Goal: Check status: Check status

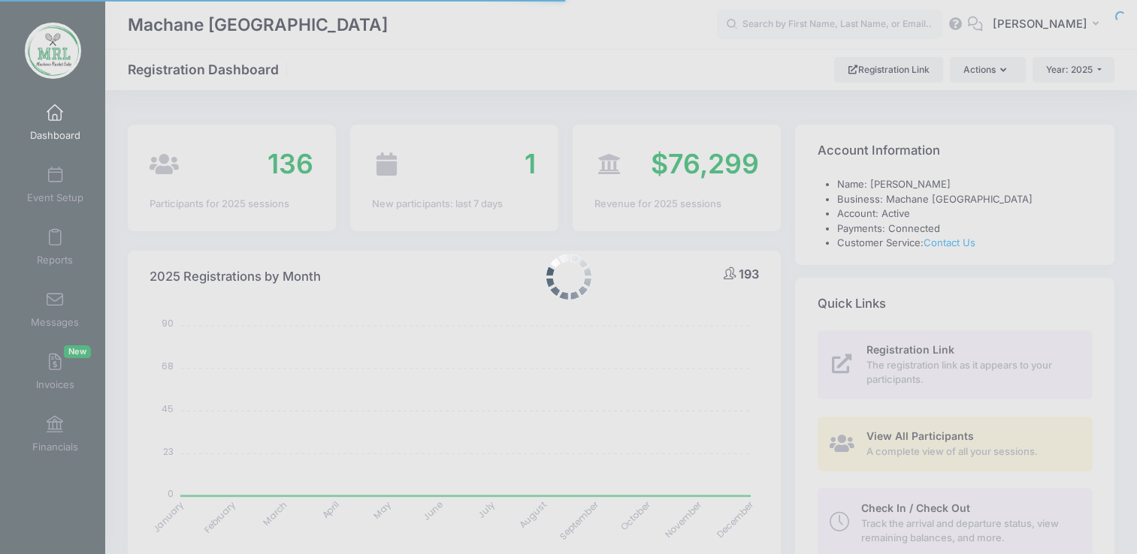
select select
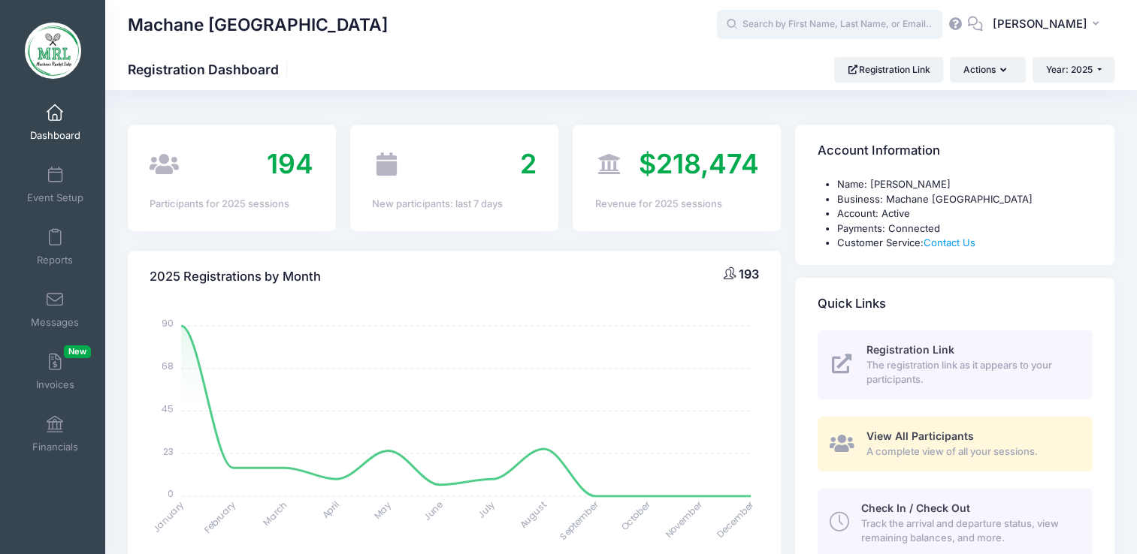
click at [768, 28] on input "text" at bounding box center [829, 25] width 225 height 30
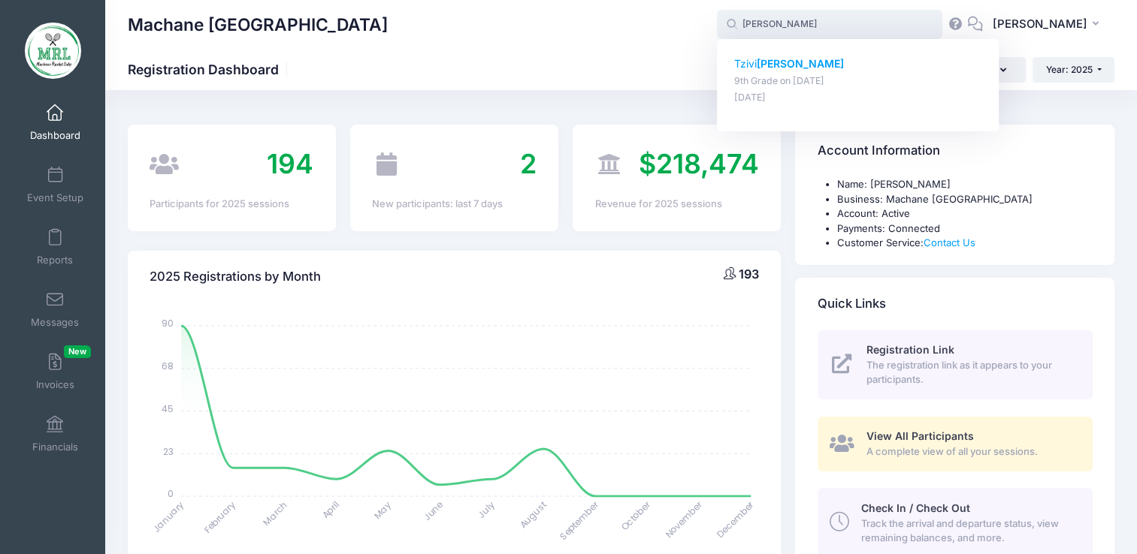
click at [763, 68] on p "Tzivi Graff" at bounding box center [858, 64] width 248 height 16
type input "Tzivi Graff (9th Grade, Aug-14, 2025)"
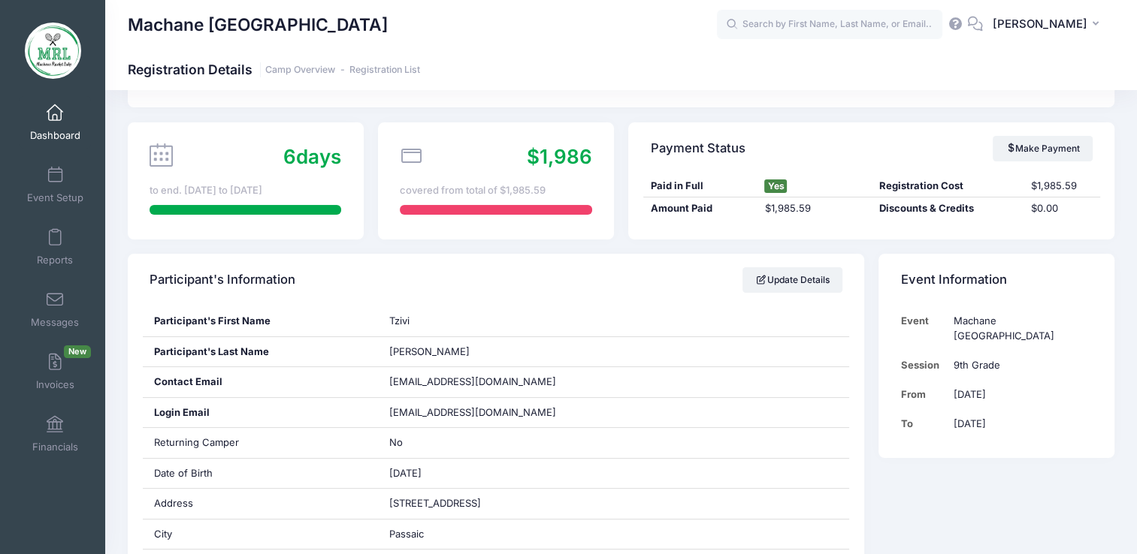
scroll to position [51, 0]
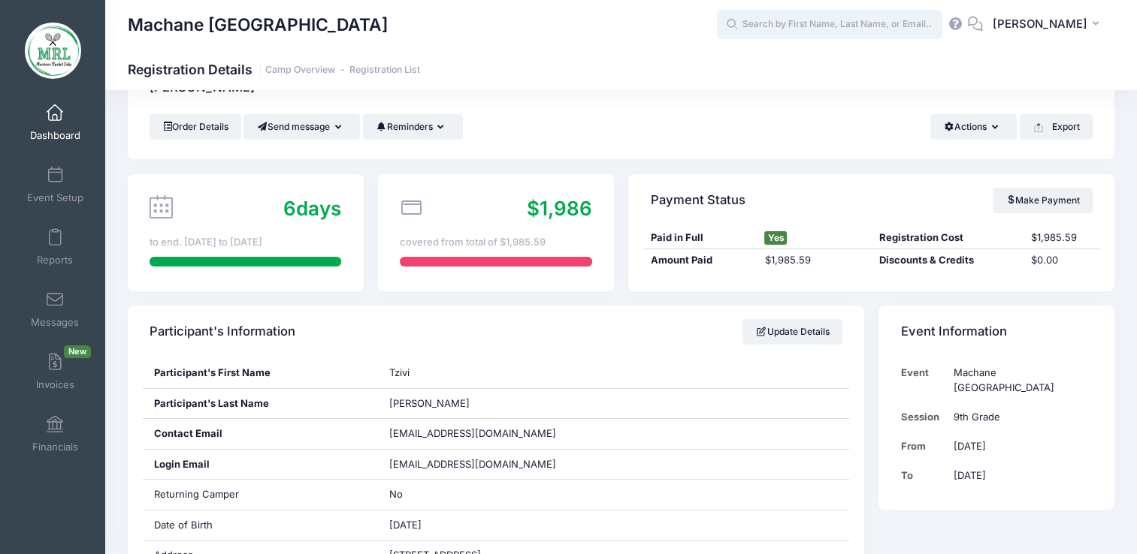
click at [854, 27] on input "text" at bounding box center [829, 25] width 225 height 30
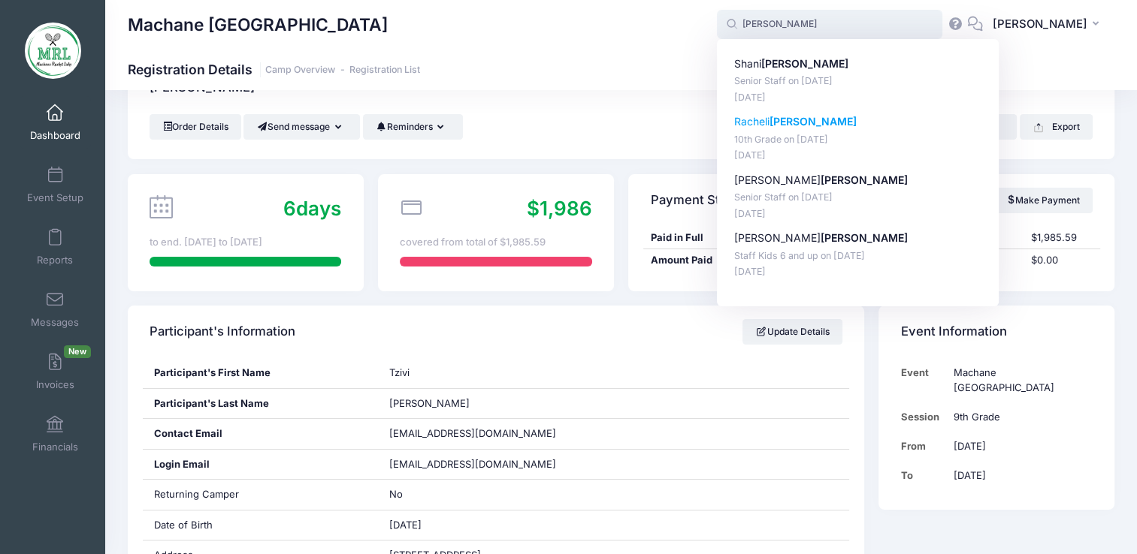
click at [792, 122] on strong "Brecher" at bounding box center [812, 121] width 87 height 13
type input "Racheli Brecher (10th Grade, Aug-14, 2025)"
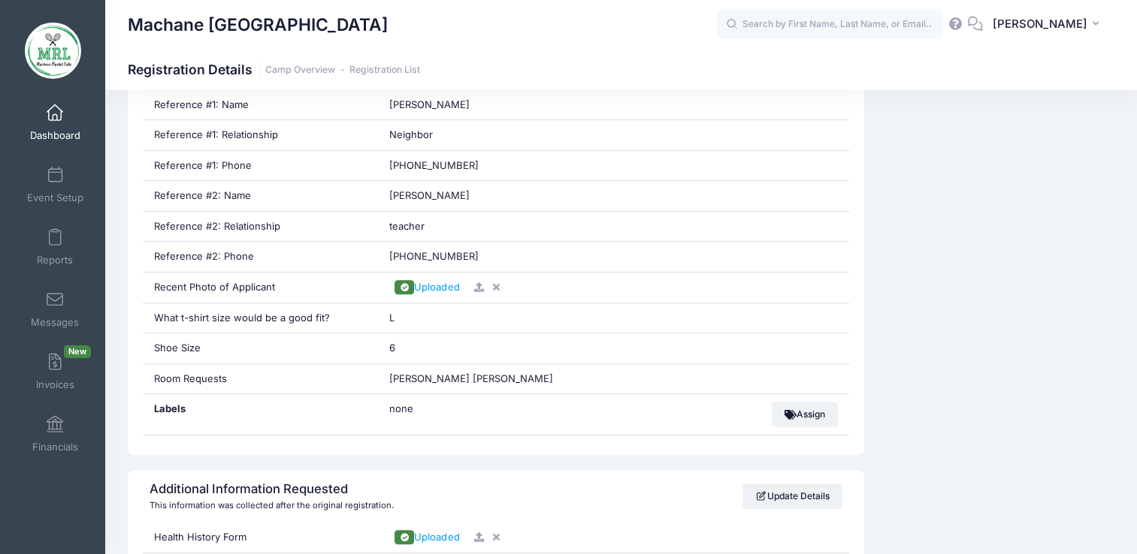
scroll to position [1073, 0]
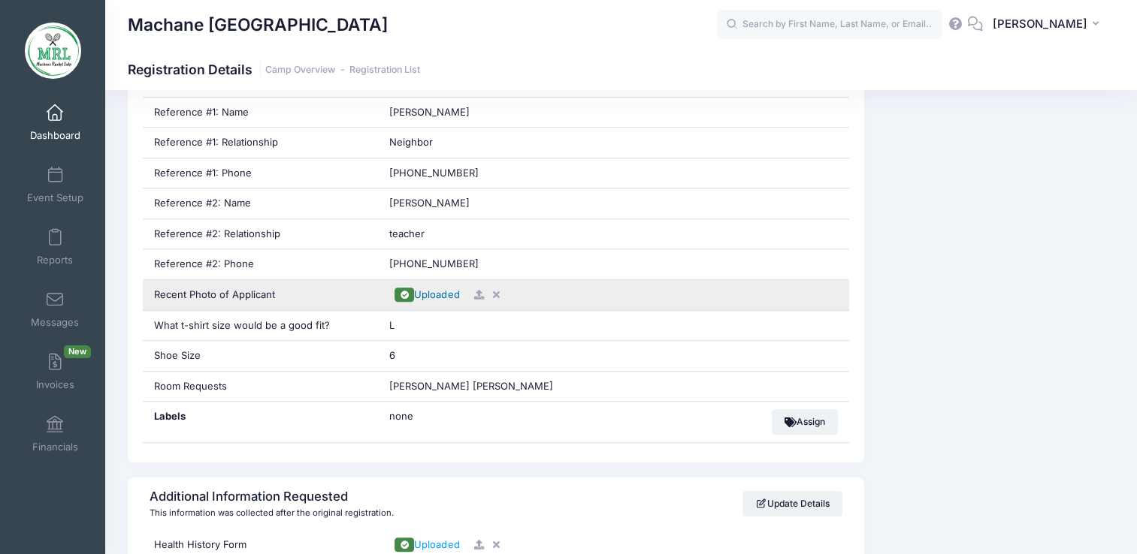
click at [437, 291] on span "Uploaded" at bounding box center [436, 295] width 45 height 12
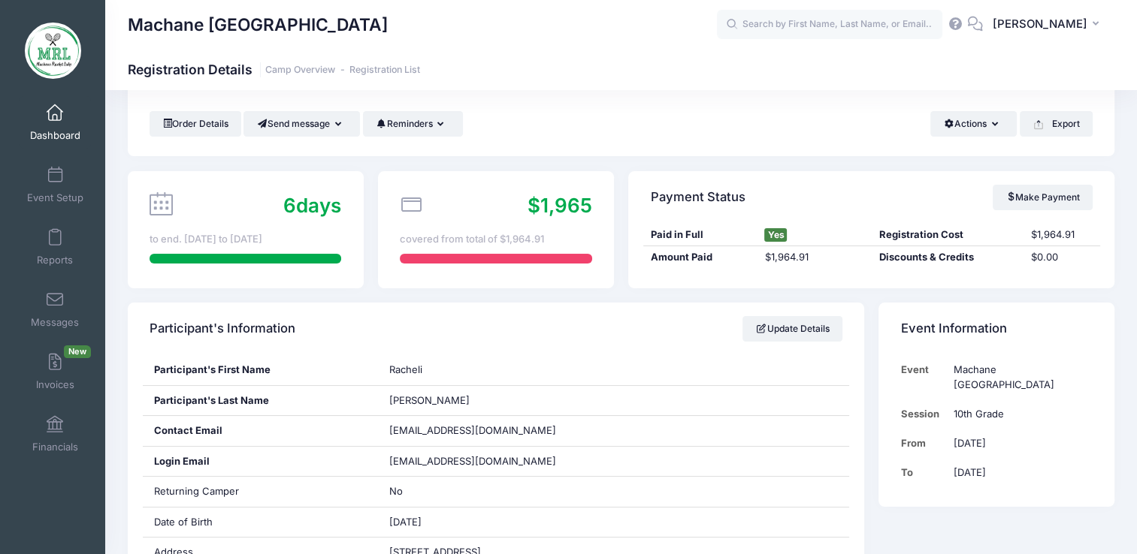
scroll to position [0, 0]
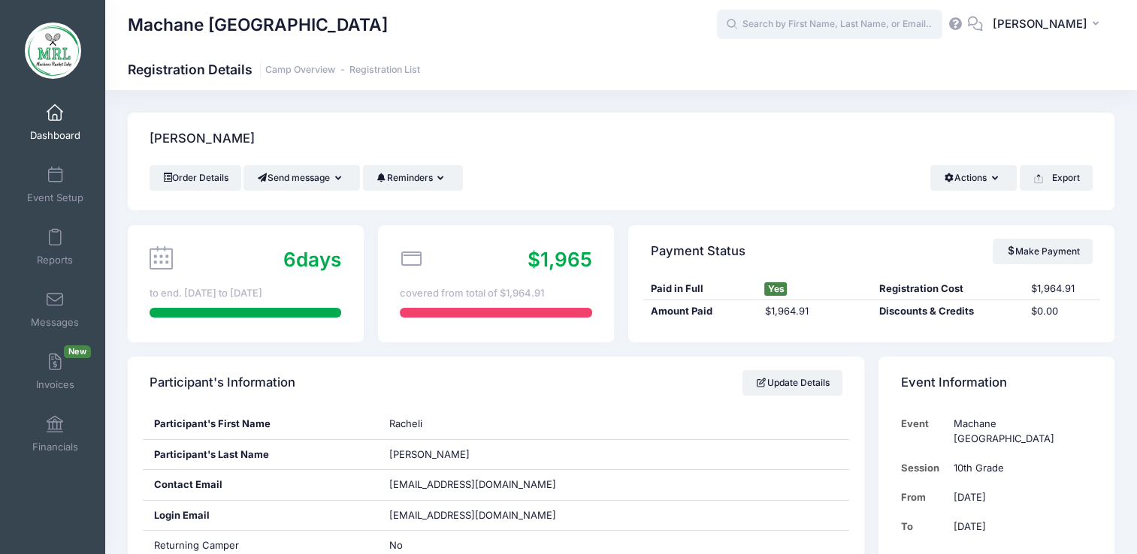
click at [829, 26] on input "text" at bounding box center [829, 25] width 225 height 30
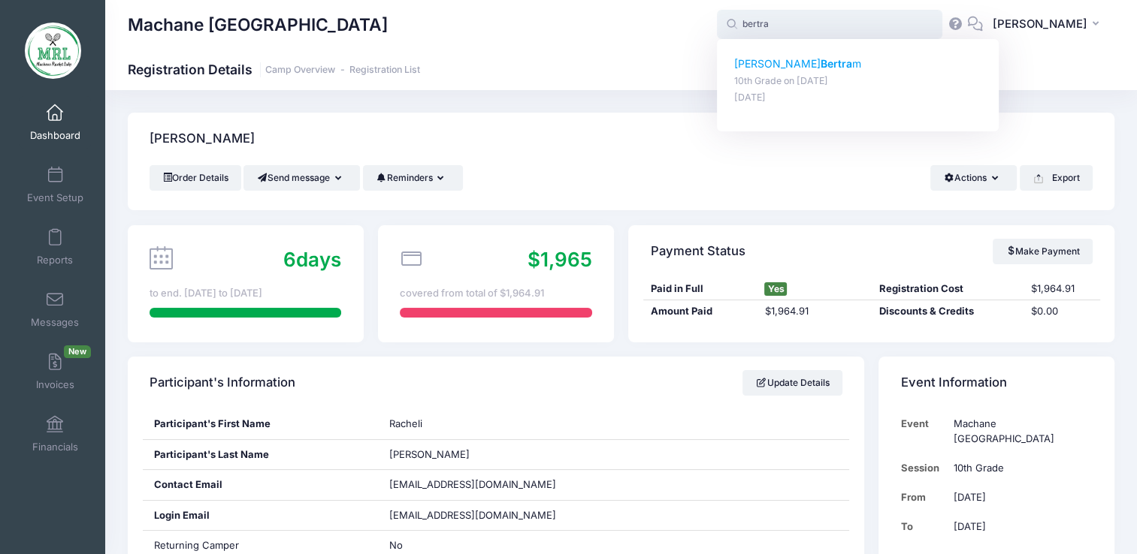
click at [782, 71] on p "Aliza Bertra m" at bounding box center [858, 64] width 248 height 16
type input "Aliza Bertram (10th Grade, Aug-14, 2025)"
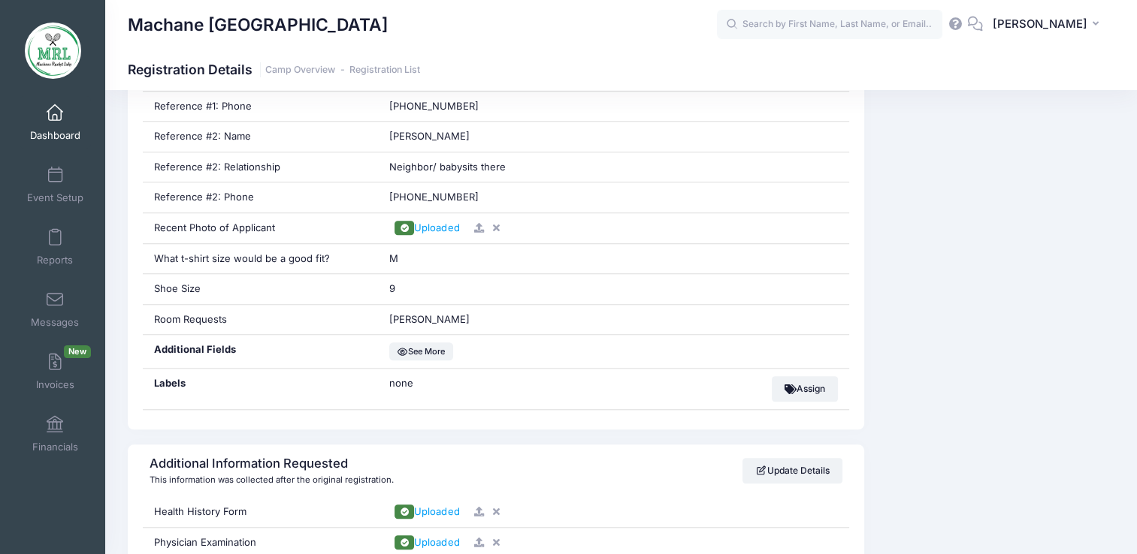
scroll to position [1181, 0]
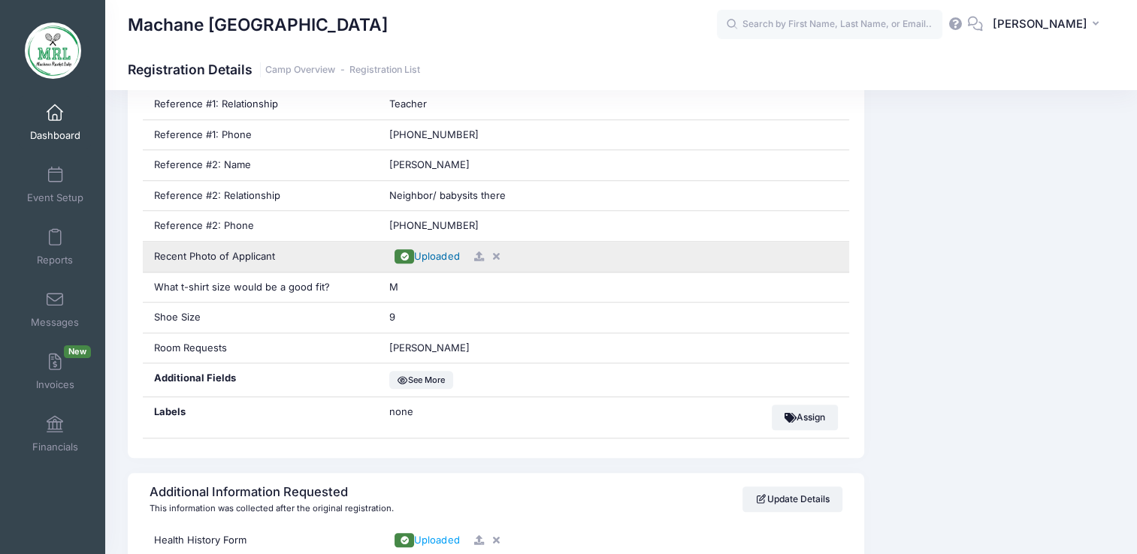
click at [440, 256] on span "Uploaded" at bounding box center [436, 256] width 45 height 12
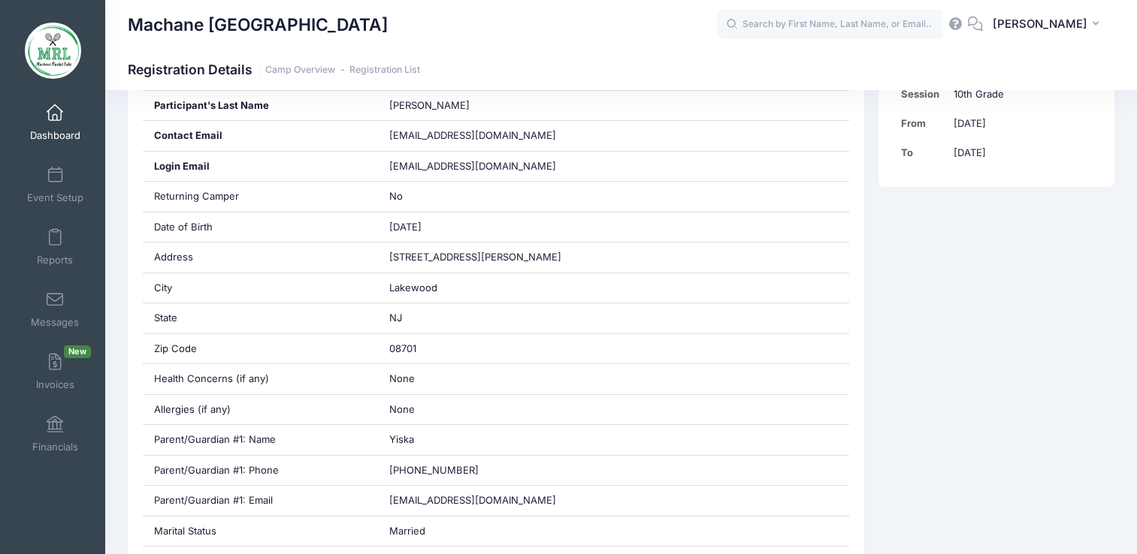
scroll to position [0, 0]
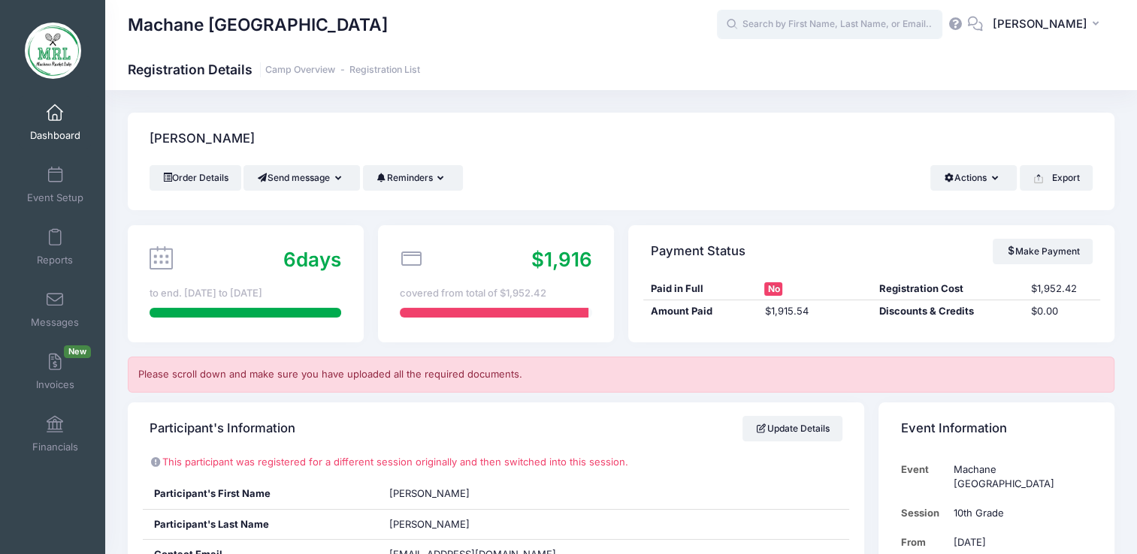
click at [814, 20] on input "text" at bounding box center [829, 25] width 225 height 30
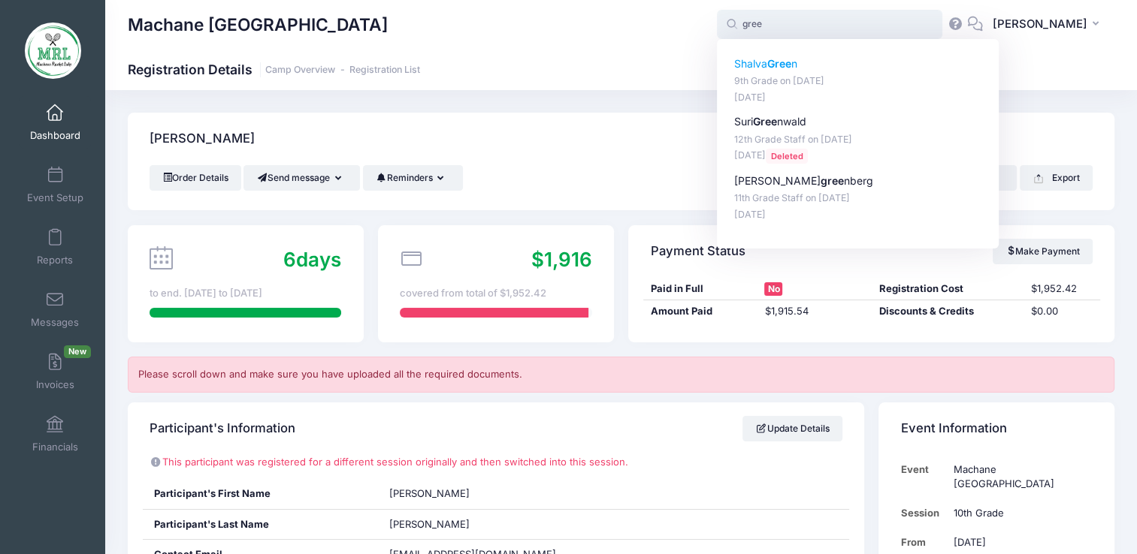
click at [790, 68] on strong "Gree" at bounding box center [779, 63] width 24 height 13
type input "Shalva Green (9th Grade, Aug-14, 2025)"
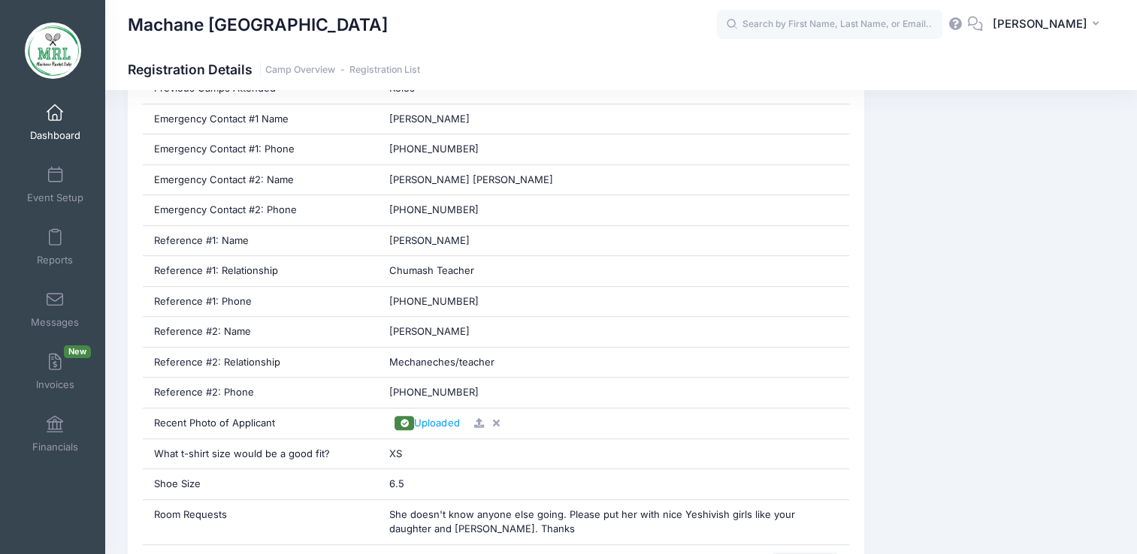
scroll to position [971, 0]
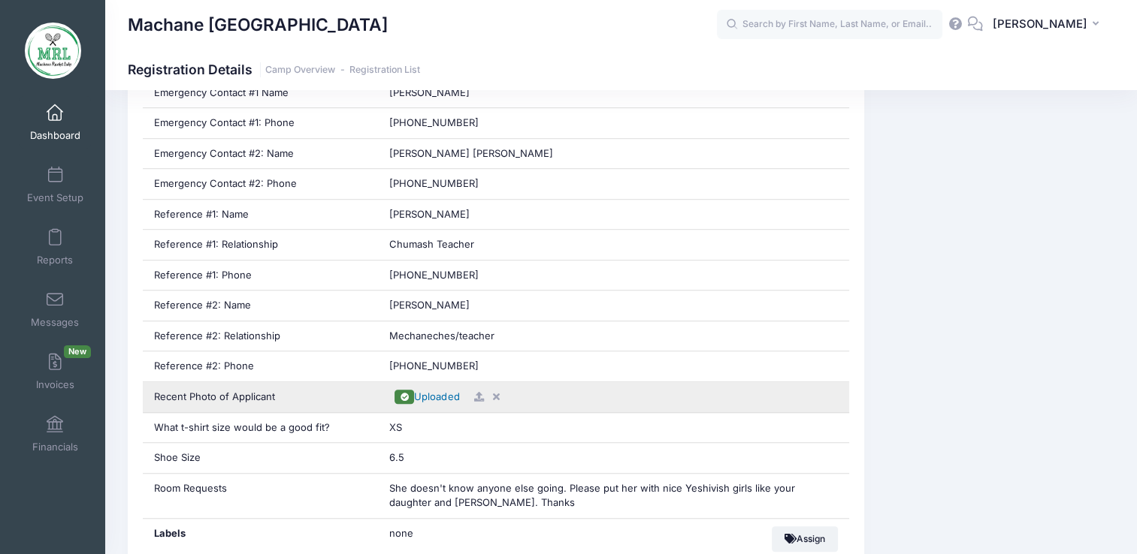
click at [433, 392] on span "Uploaded" at bounding box center [436, 397] width 45 height 12
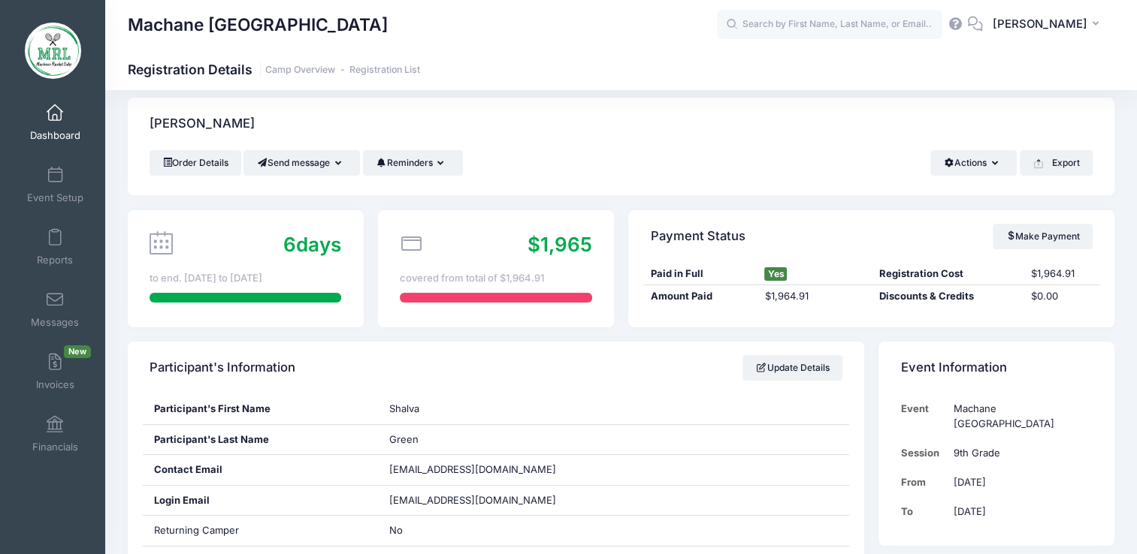
scroll to position [0, 0]
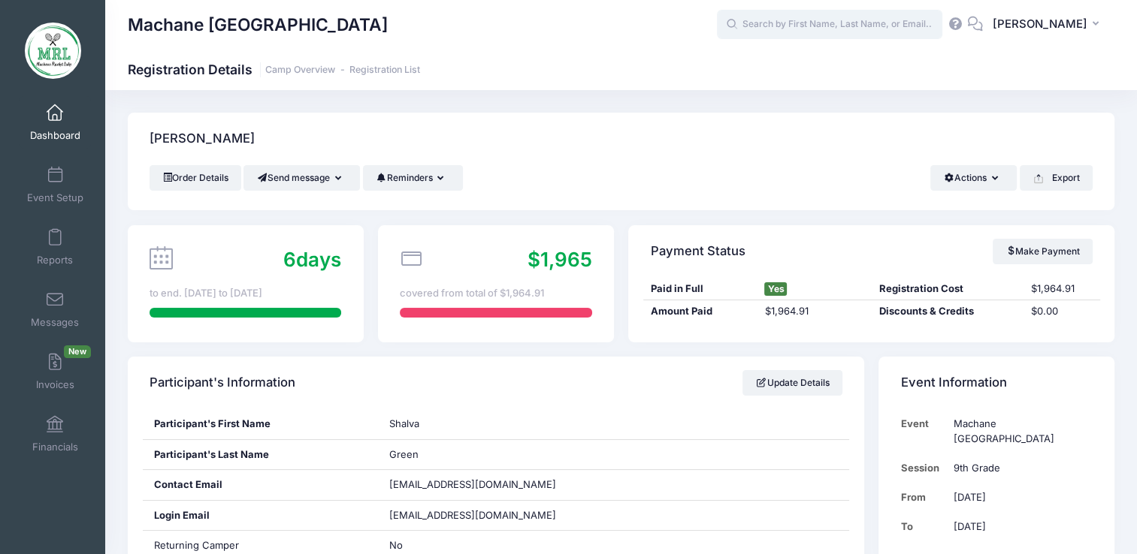
click at [781, 23] on input "text" at bounding box center [829, 25] width 225 height 30
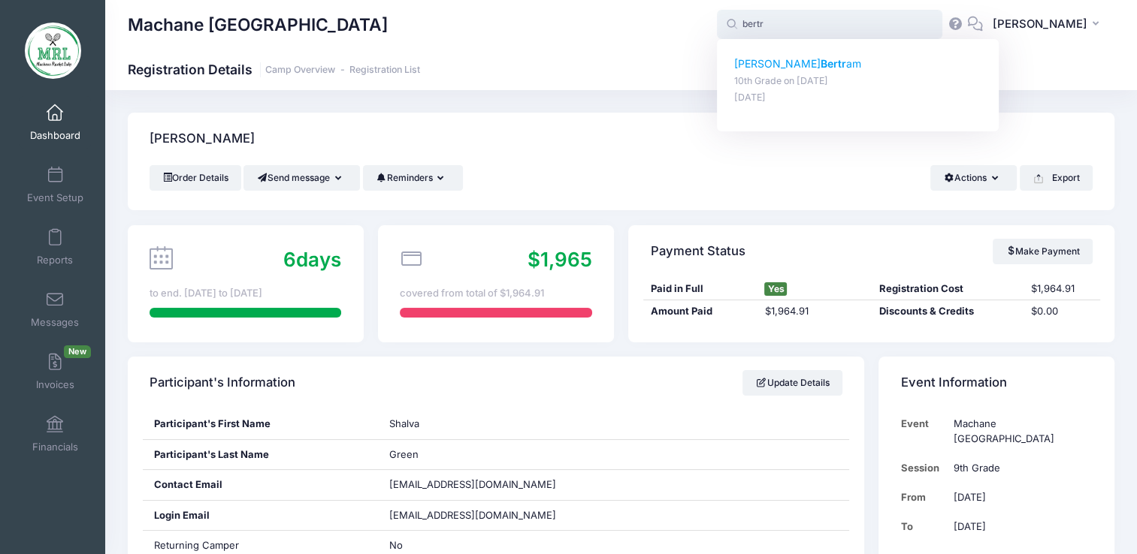
click at [763, 62] on p "Aliza Bertr am" at bounding box center [858, 64] width 248 height 16
type input "Aliza Bertram (10th Grade, Aug-14, 2025)"
